Goal: Task Accomplishment & Management: Manage account settings

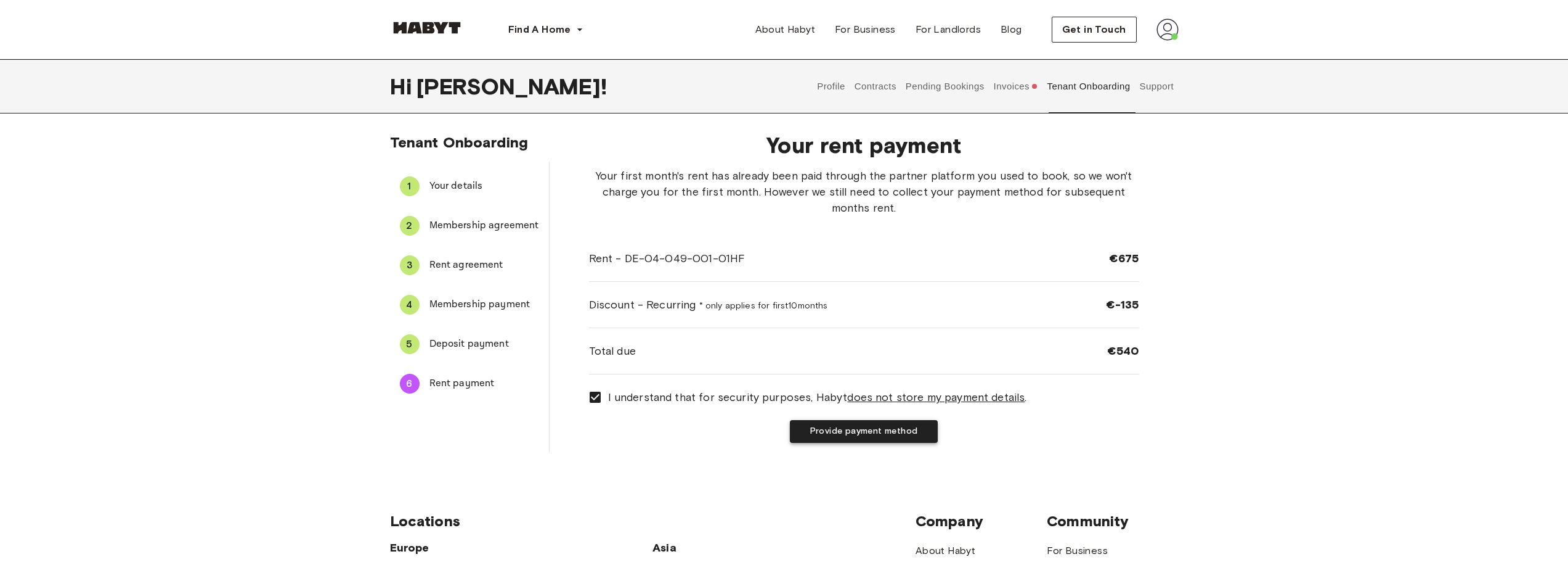
click at [889, 430] on button "Provide payment method" at bounding box center [864, 431] width 148 height 23
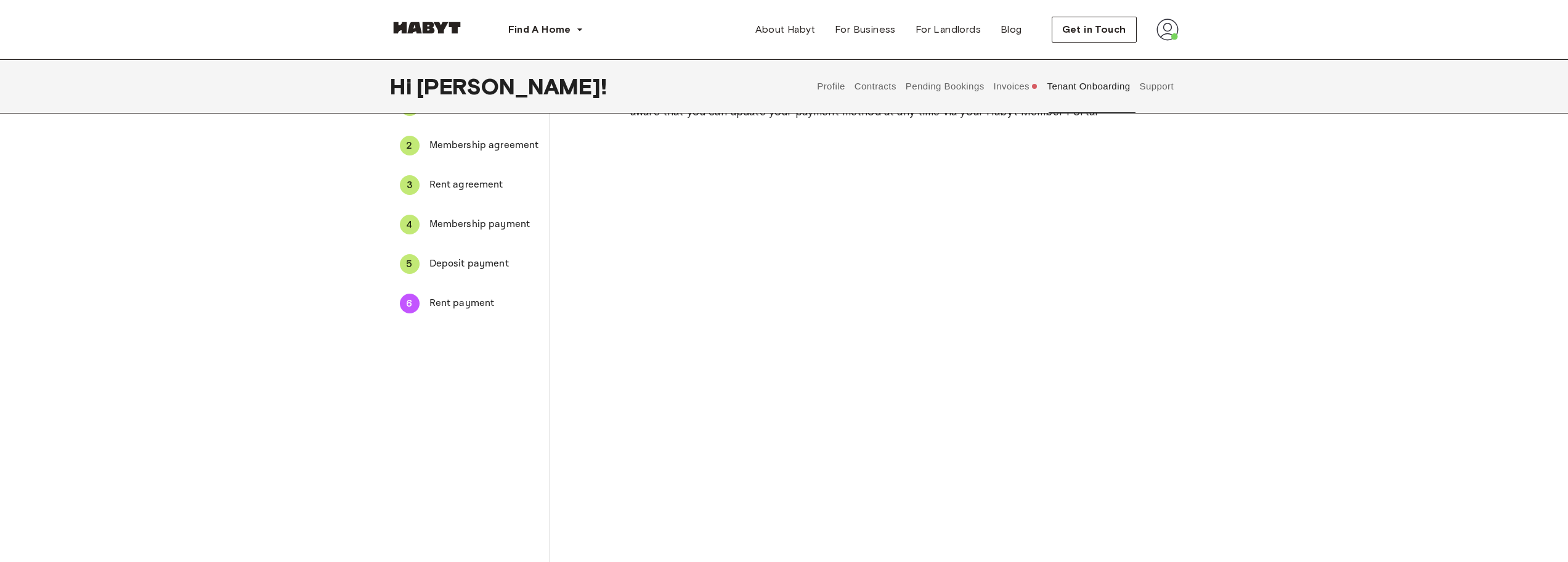
scroll to position [247, 0]
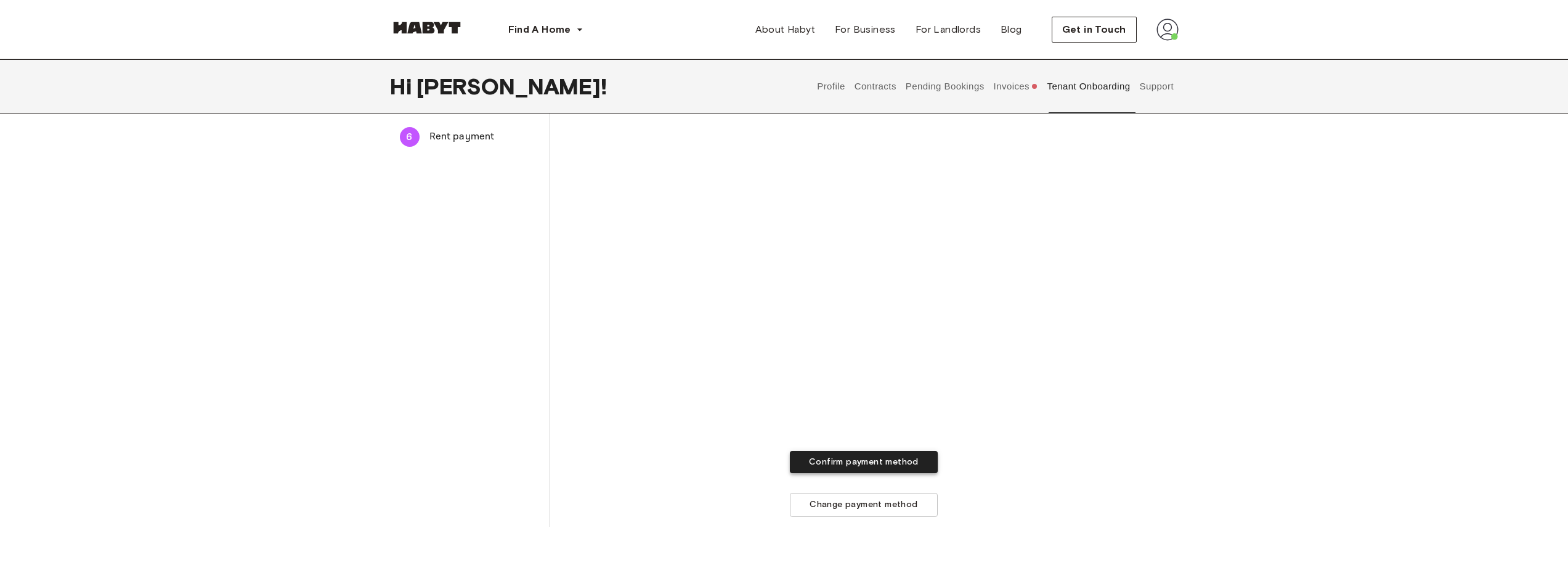
click at [860, 455] on button "Confirm payment method" at bounding box center [864, 462] width 148 height 23
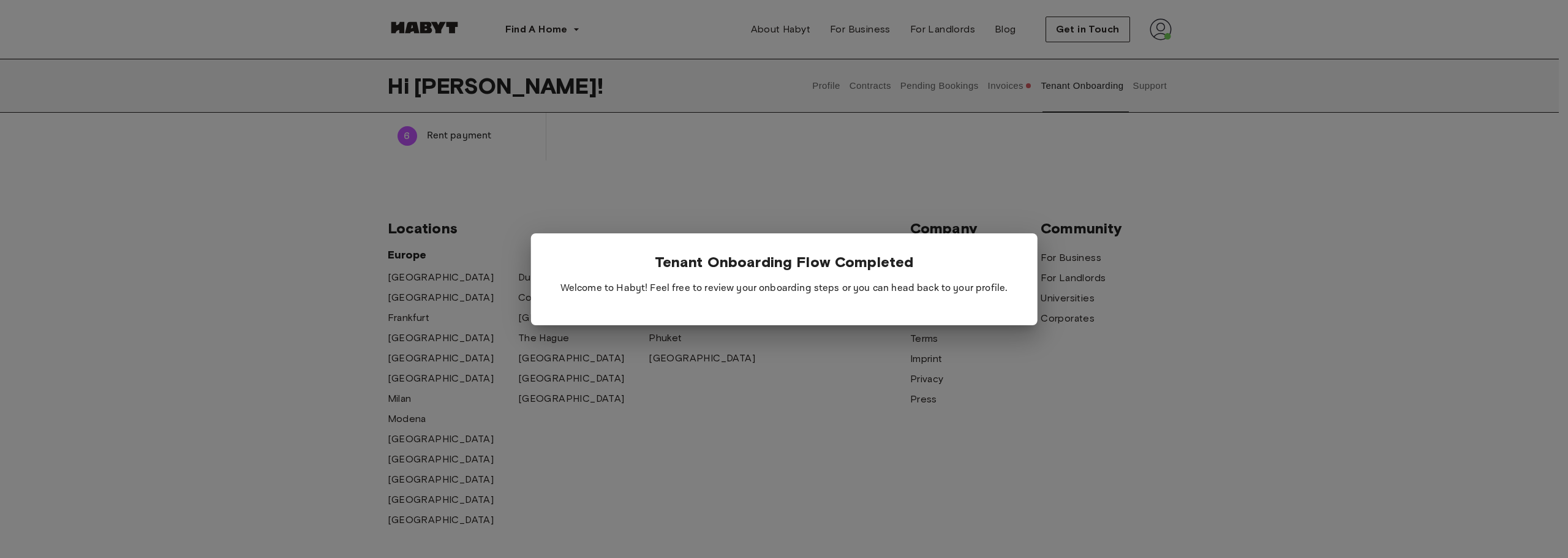
click at [859, 307] on div "Tenant Onboarding Flow Completed Welcome to Habyt! Feel free to review your onb…" at bounding box center [784, 279] width 506 height 92
click at [1074, 471] on div at bounding box center [784, 279] width 1568 height 558
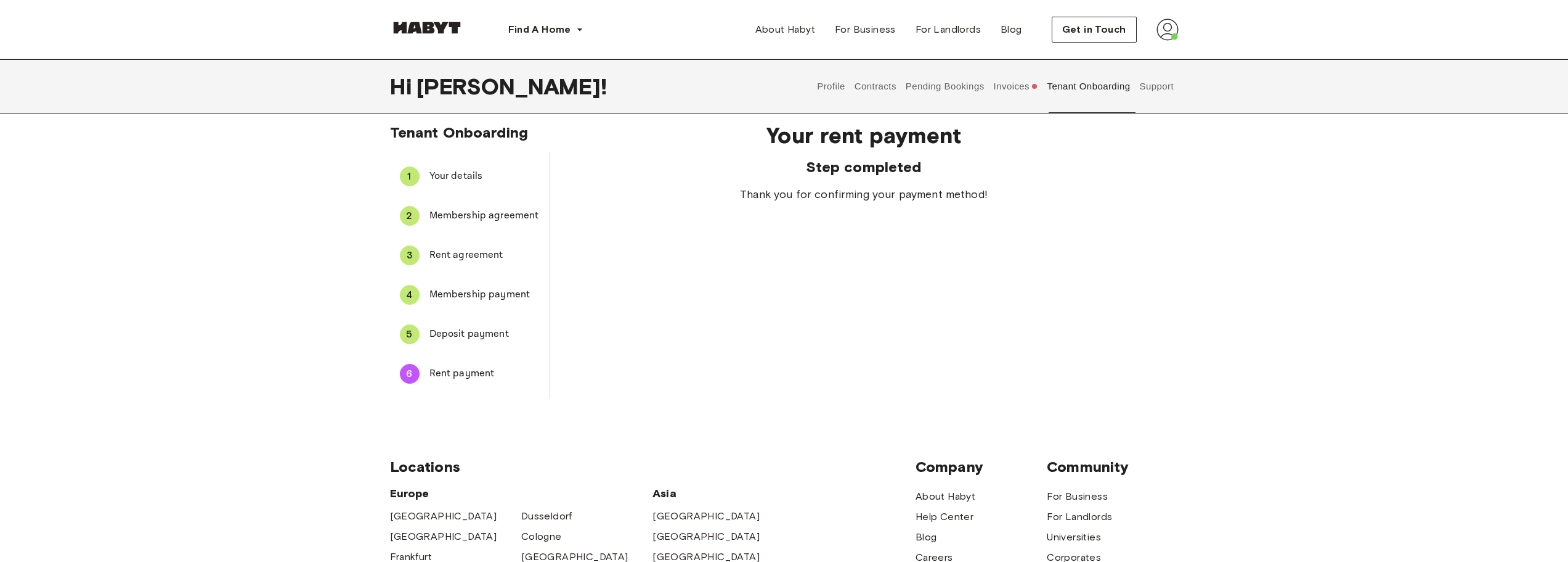
scroll to position [0, 0]
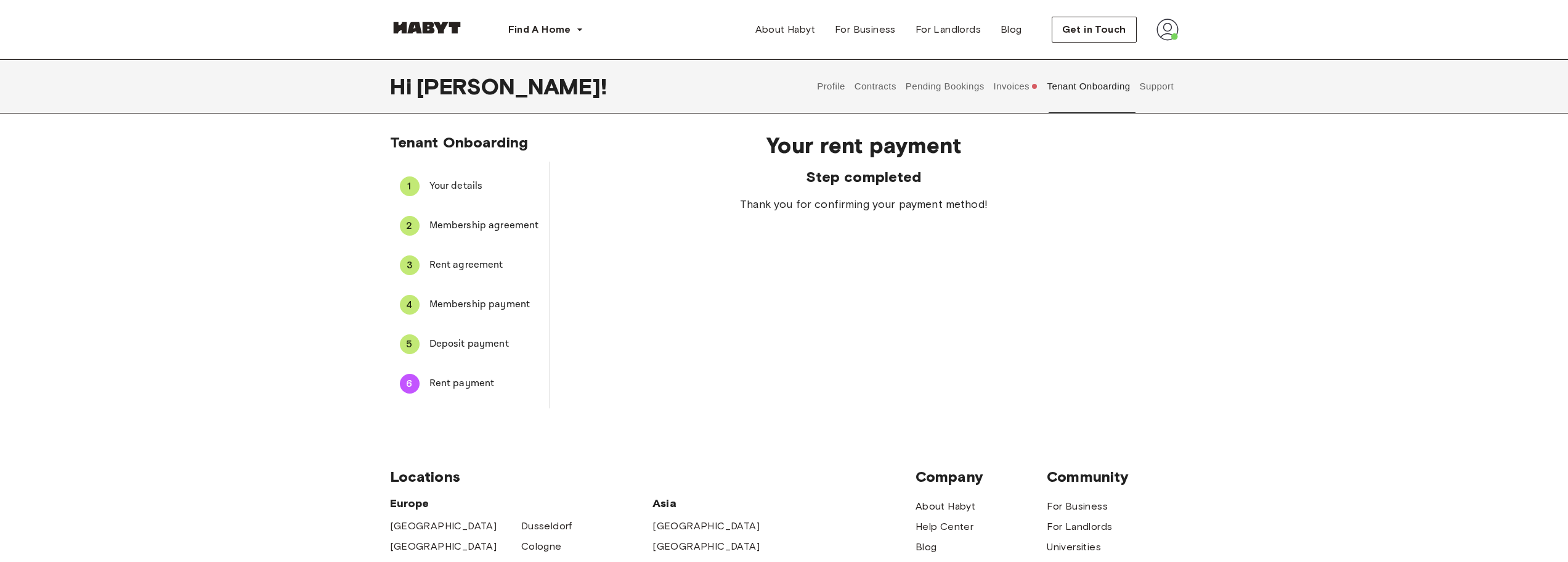
click at [832, 377] on div "Your rent payment Step completed Thank you for confirming your payment method!" at bounding box center [864, 265] width 629 height 286
click at [1014, 82] on button "Invoices" at bounding box center [1015, 86] width 48 height 54
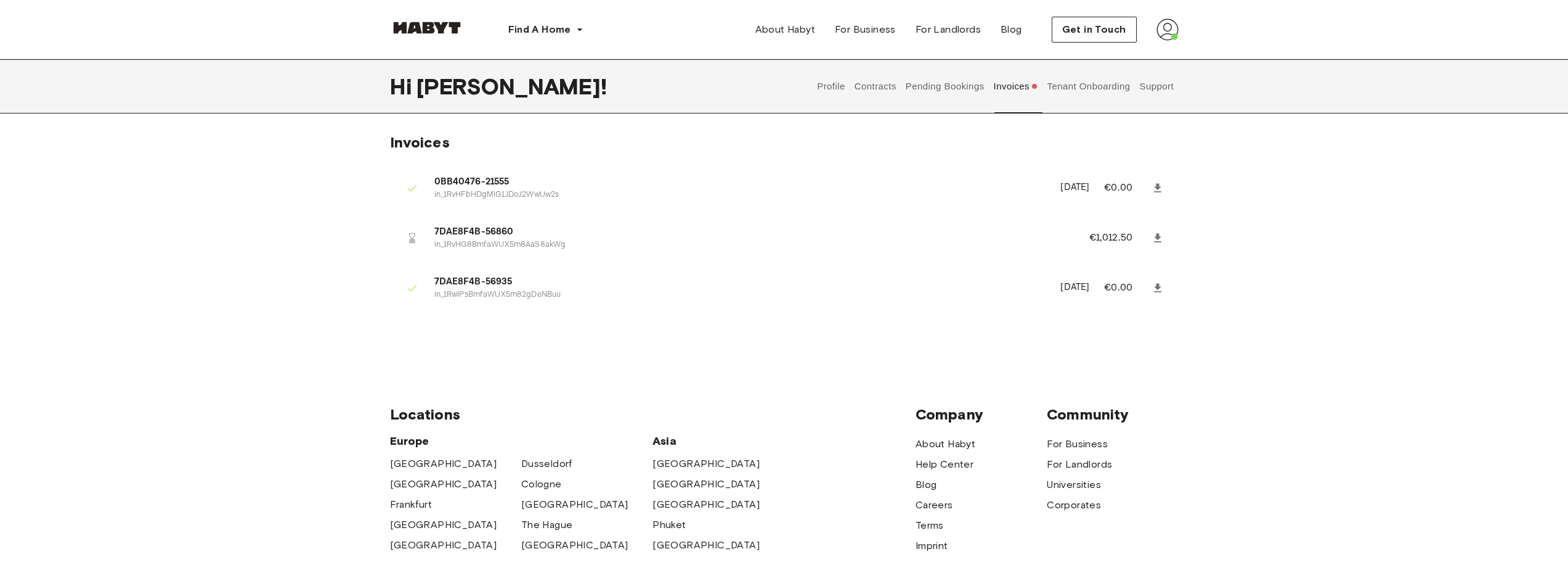
click at [929, 80] on button "Pending Bookings" at bounding box center [945, 86] width 82 height 54
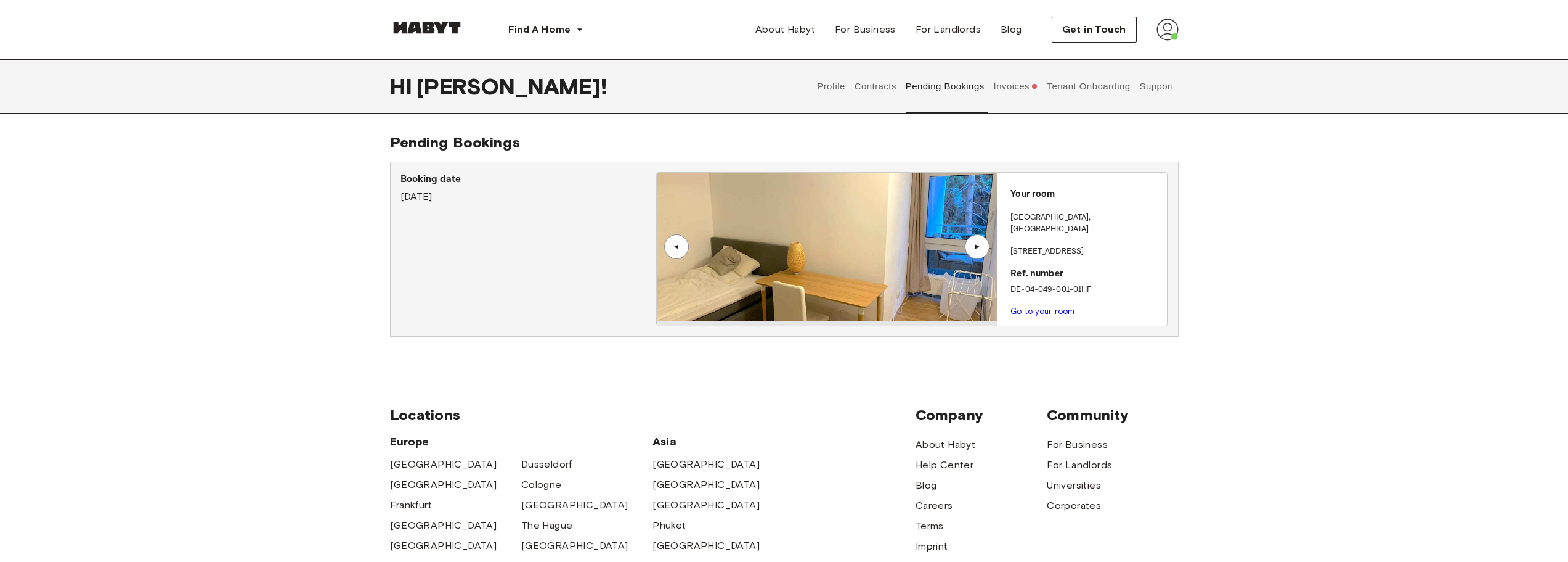
click at [874, 82] on button "Contracts" at bounding box center [875, 86] width 45 height 54
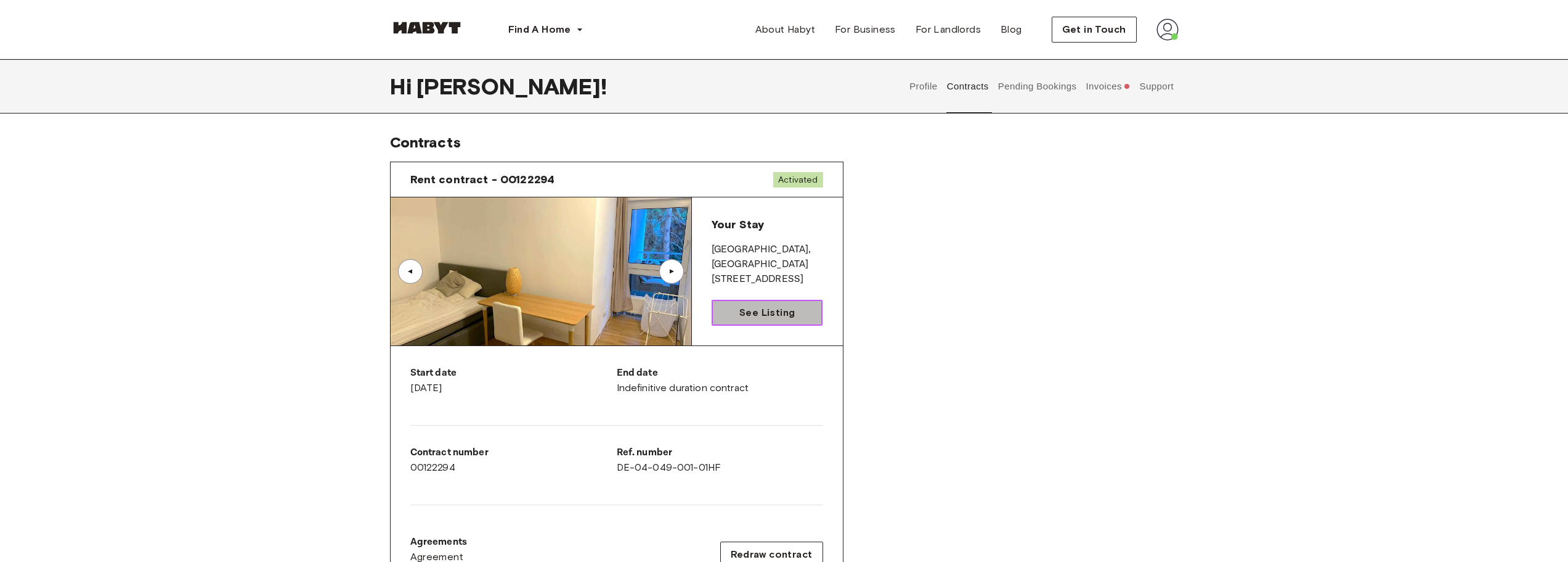
click at [777, 317] on span "See Listing" at bounding box center [767, 313] width 56 height 15
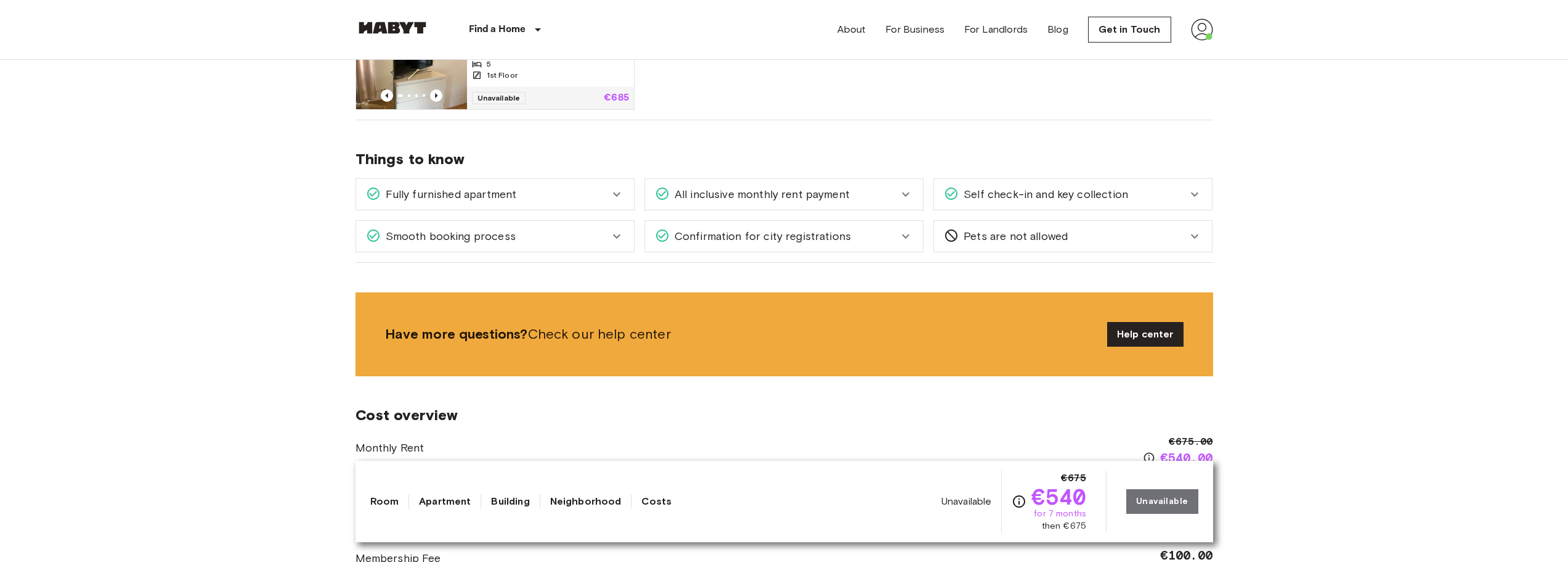
scroll to position [740, 0]
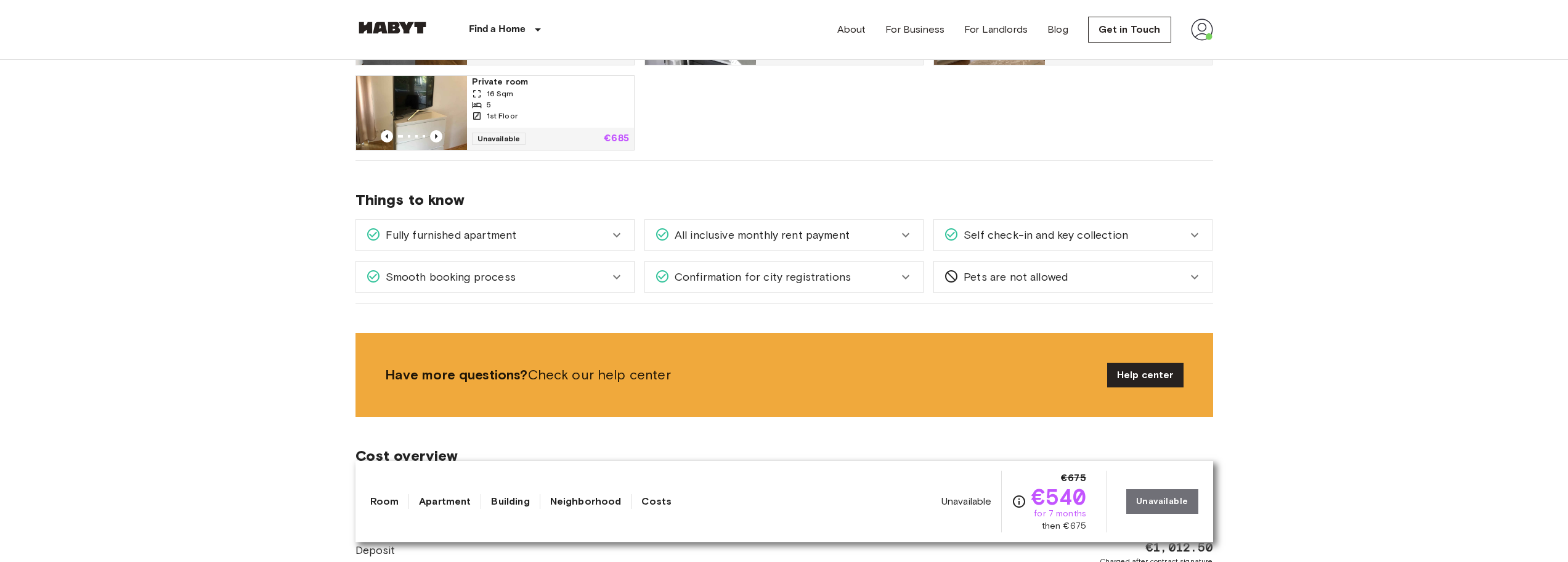
click at [1161, 236] on div "Self check-in and key collection" at bounding box center [1065, 235] width 243 height 16
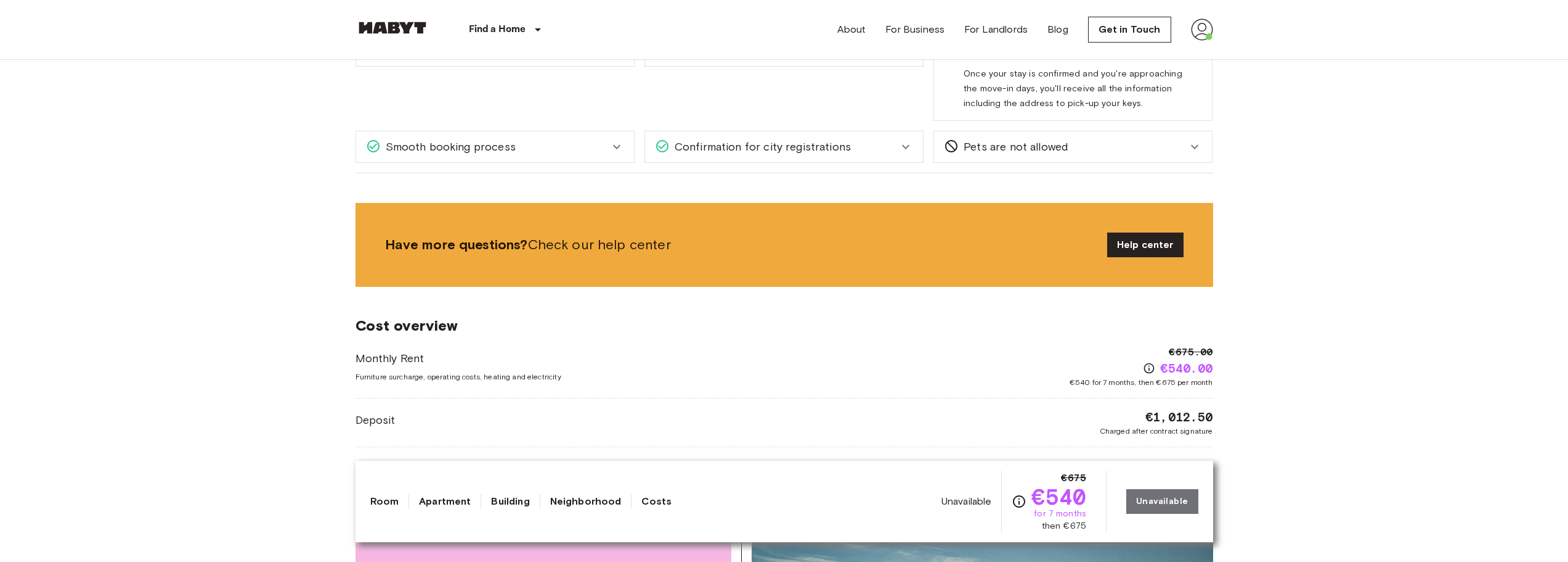
scroll to position [925, 0]
click at [616, 146] on icon at bounding box center [616, 146] width 15 height 15
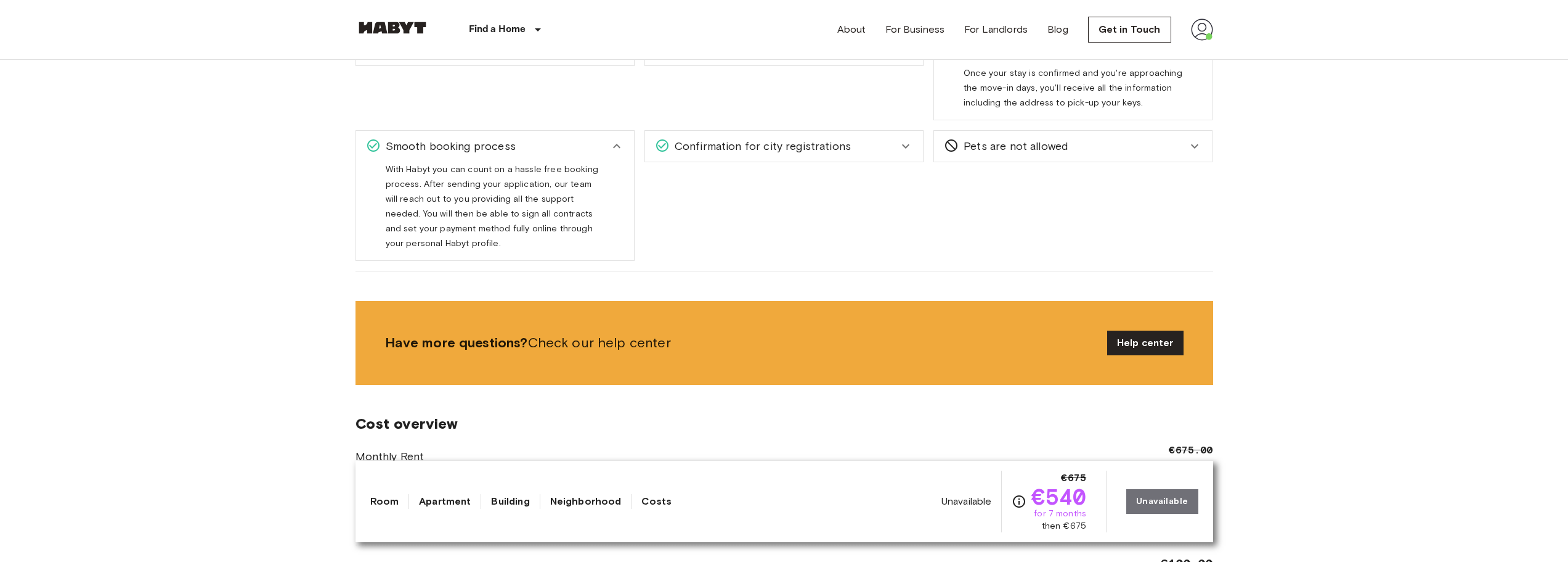
click at [616, 146] on icon at bounding box center [616, 146] width 7 height 4
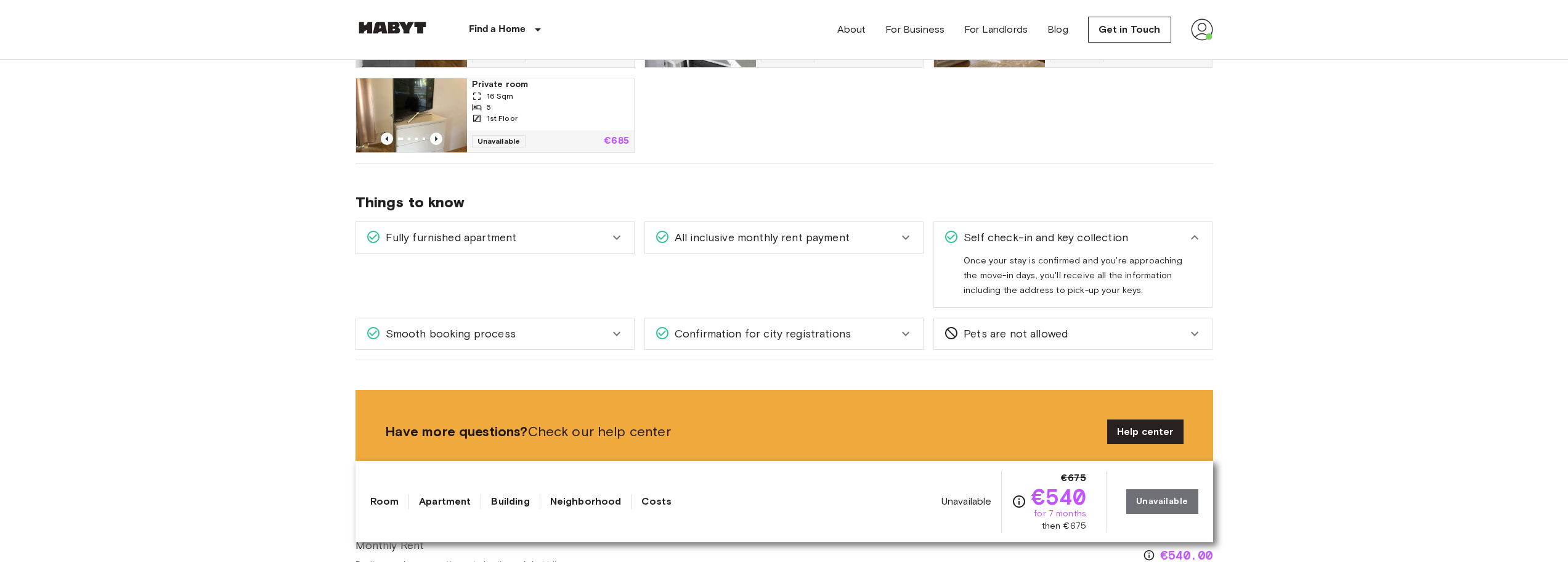
scroll to position [742, 0]
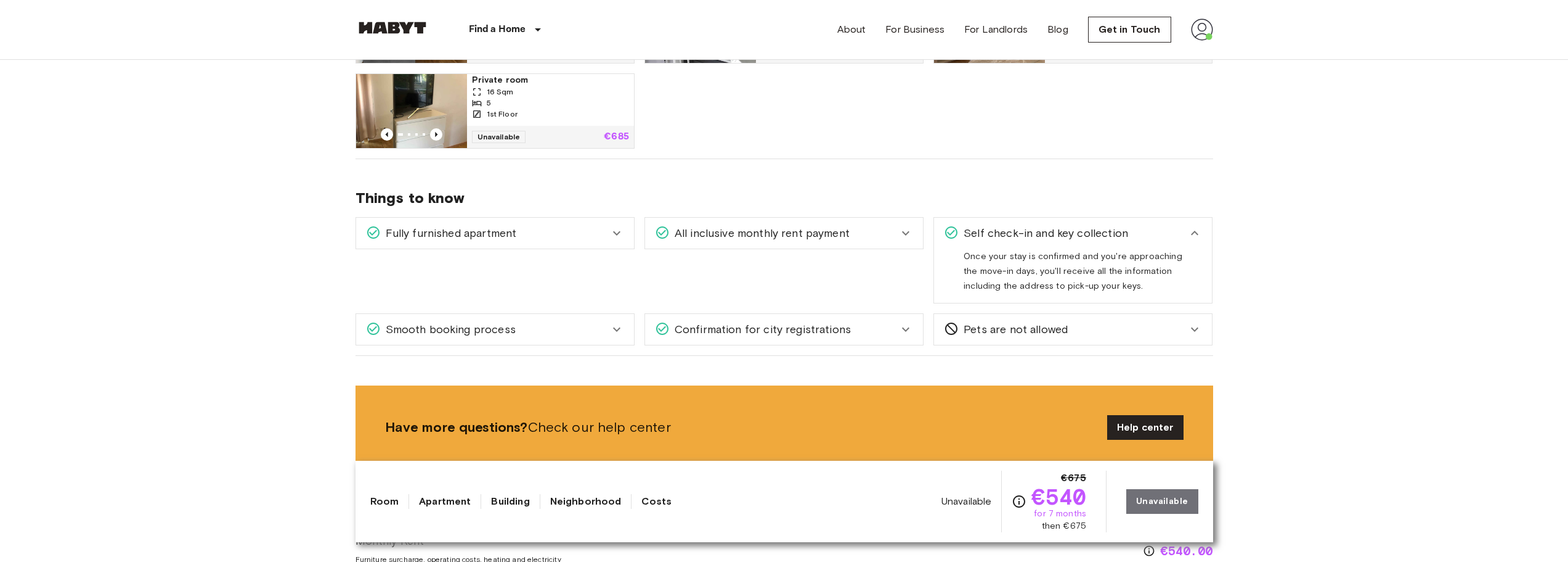
click at [899, 229] on icon at bounding box center [906, 233] width 15 height 15
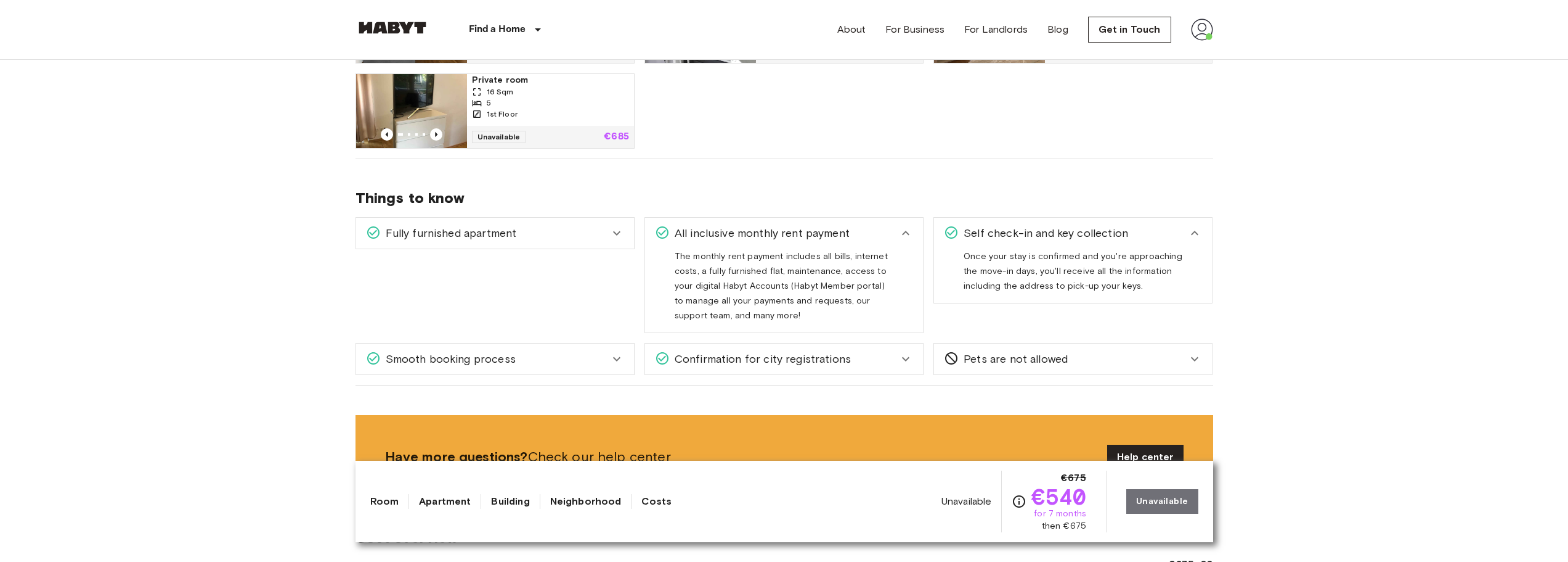
click at [898, 229] on div "All inclusive monthly rent payment" at bounding box center [776, 233] width 243 height 16
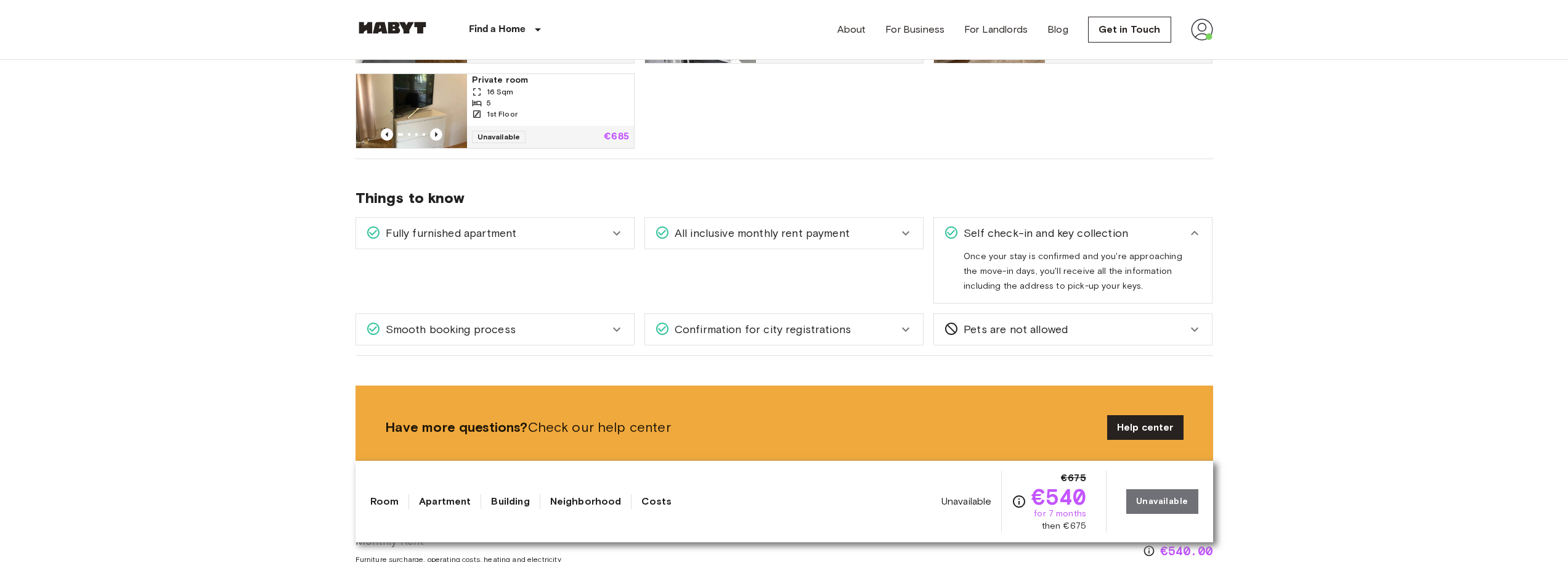
click at [884, 327] on div "Confirmation for city registrations" at bounding box center [776, 329] width 243 height 16
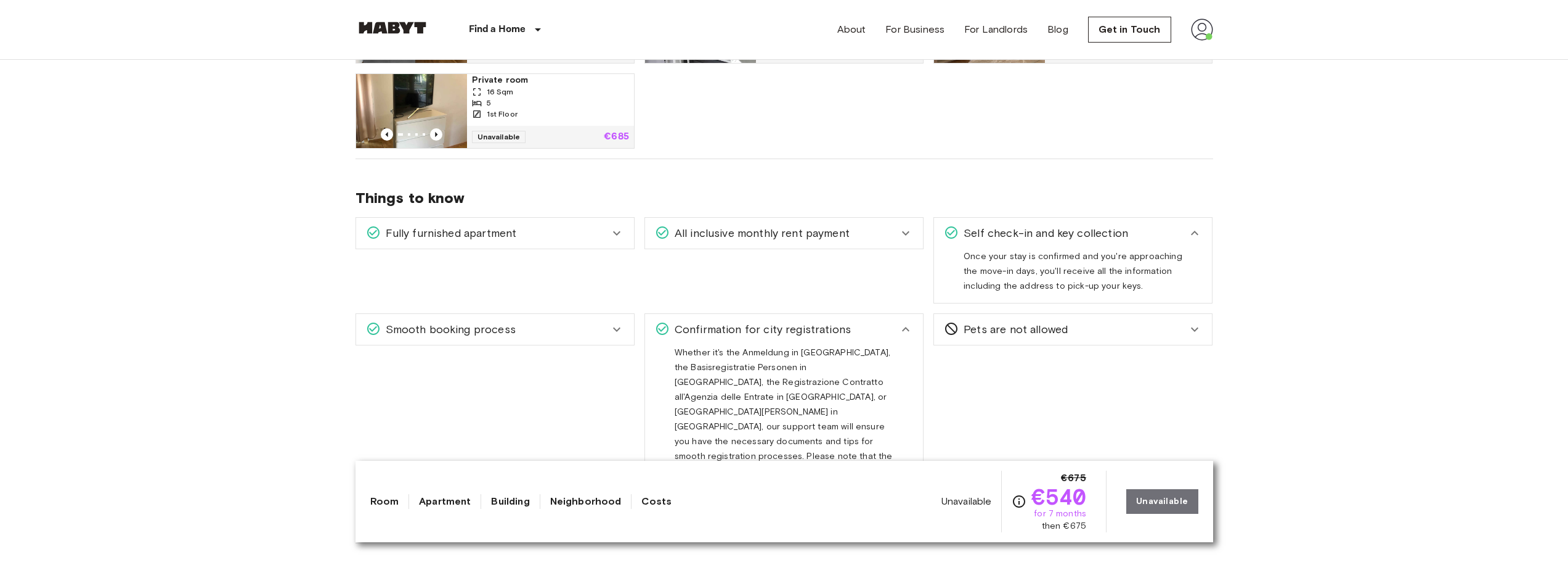
click at [884, 327] on div "Confirmation for city registrations" at bounding box center [776, 329] width 243 height 16
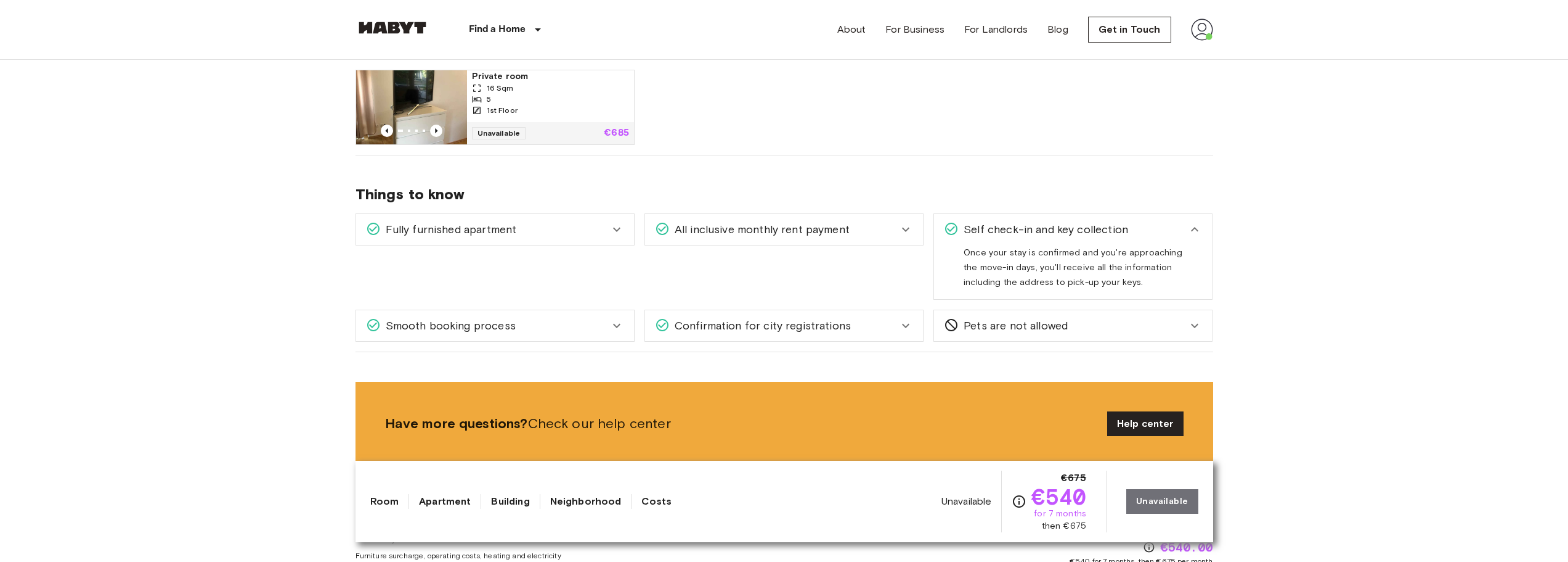
scroll to position [740, 0]
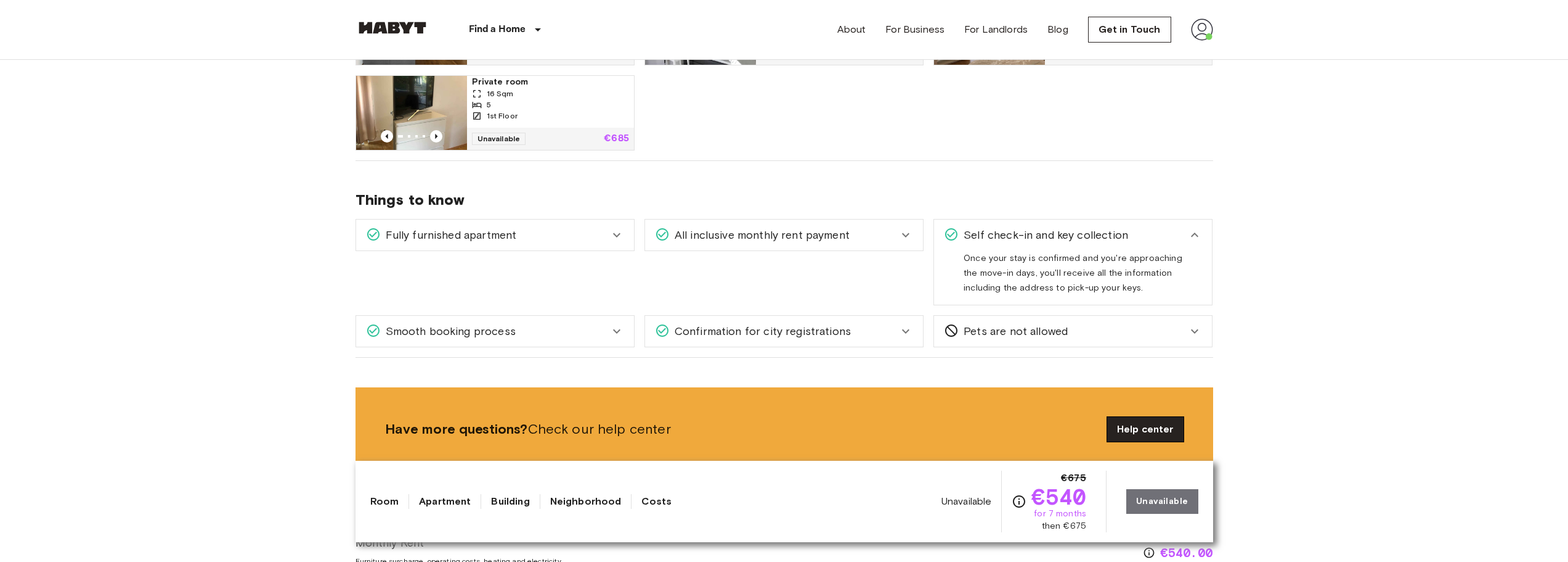
click at [1140, 426] on link "Help center" at bounding box center [1145, 429] width 76 height 25
